Goal: Task Accomplishment & Management: Complete application form

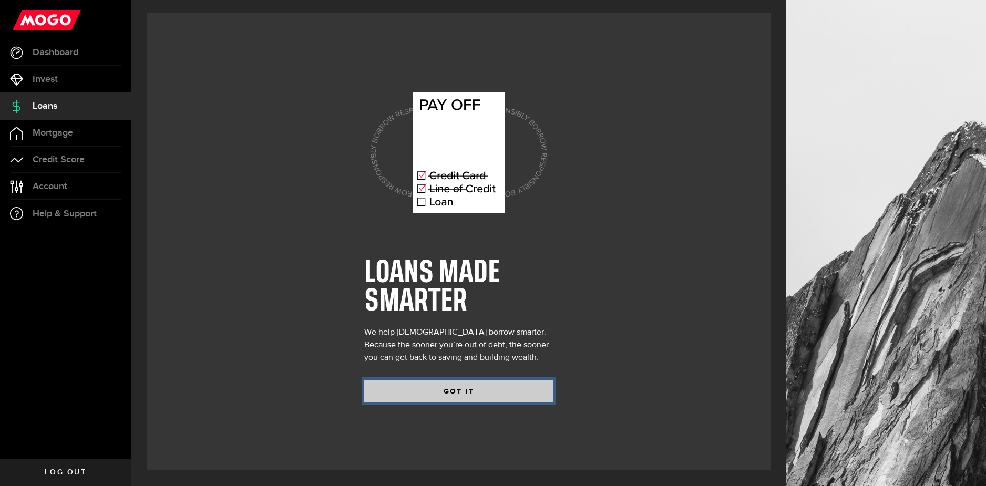
click at [467, 386] on button "GOT IT" at bounding box center [458, 391] width 189 height 22
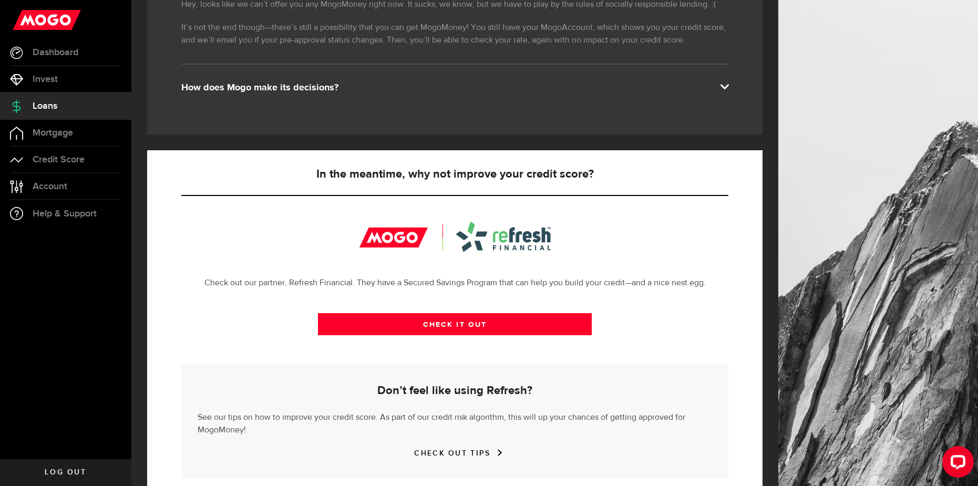
scroll to position [236, 0]
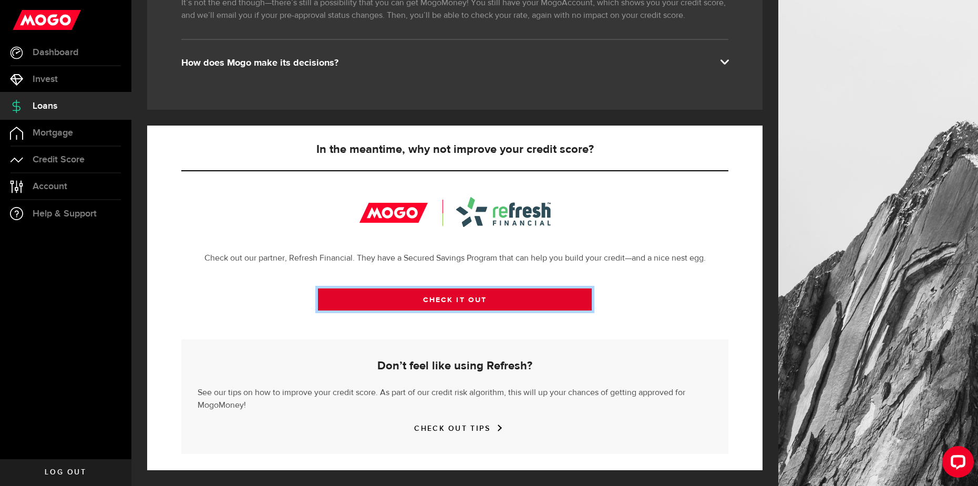
click at [453, 299] on link "CHECK IT OUT" at bounding box center [455, 299] width 274 height 22
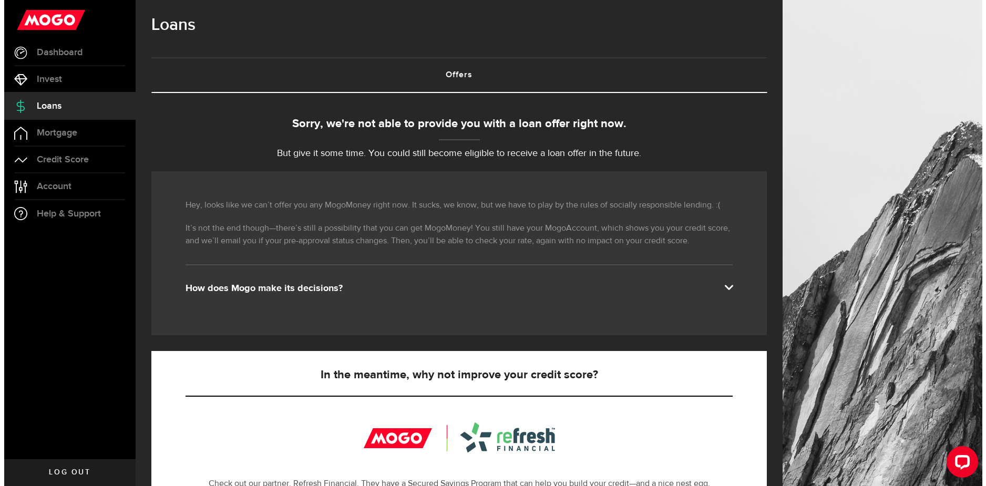
scroll to position [0, 0]
